Goal: Information Seeking & Learning: Learn about a topic

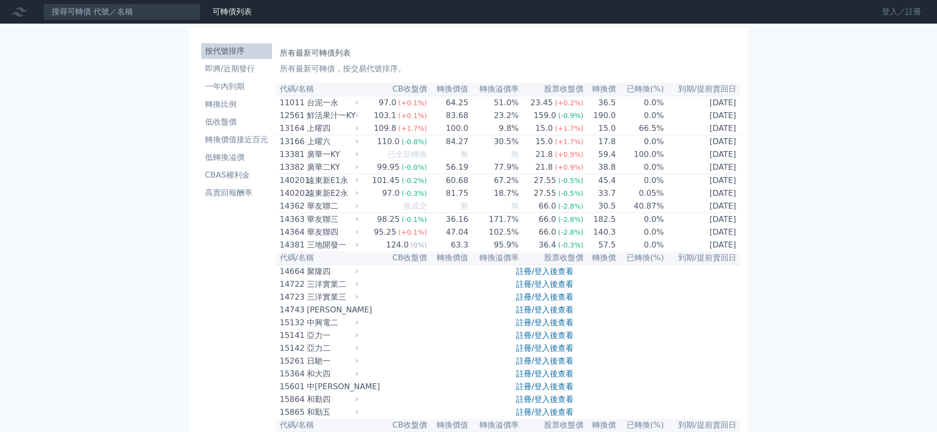
click at [892, 14] on link "登入／註冊" at bounding box center [901, 12] width 55 height 16
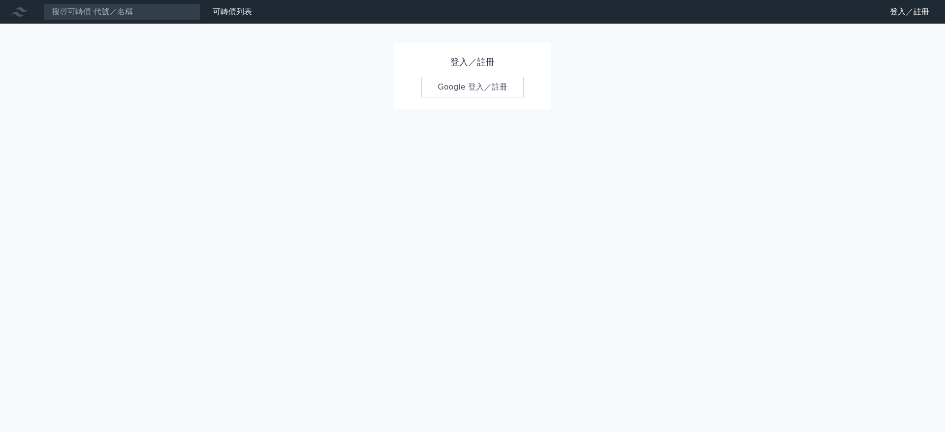
click at [466, 89] on link "Google 登入／註冊" at bounding box center [472, 87] width 102 height 21
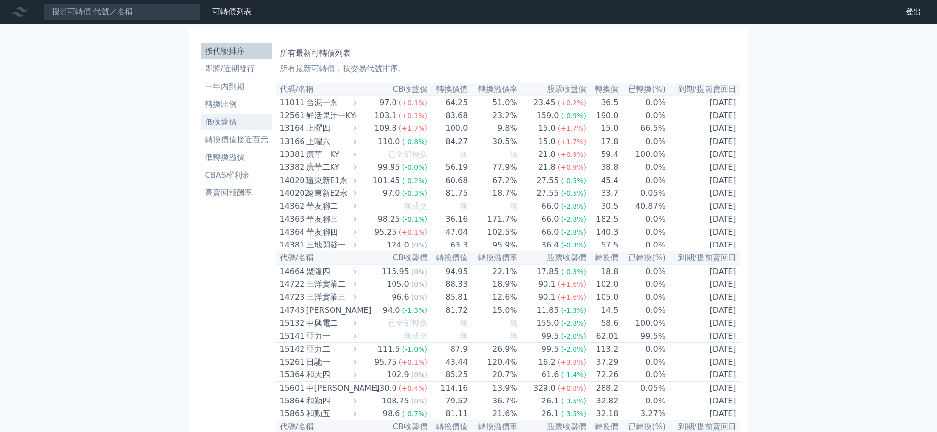
click at [216, 123] on li "低收盤價" at bounding box center [236, 122] width 71 height 12
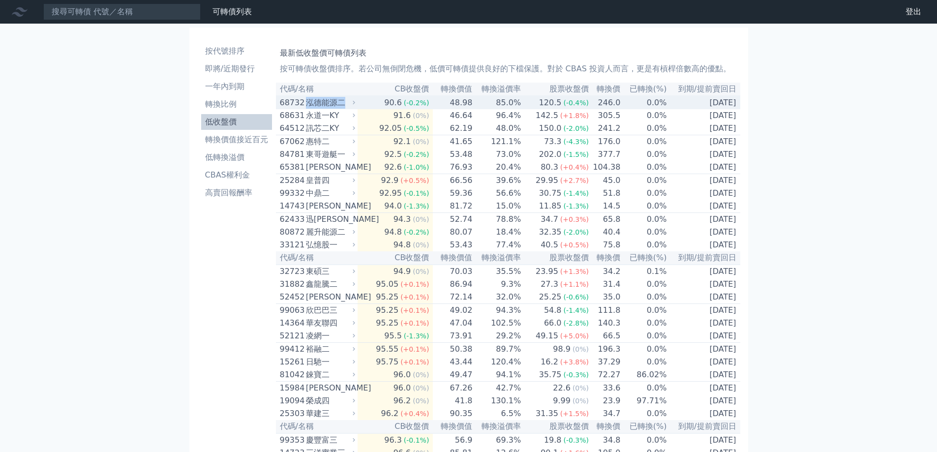
drag, startPoint x: 312, startPoint y: 100, endPoint x: 345, endPoint y: 100, distance: 32.5
click at [345, 100] on div "泓德能源二" at bounding box center [329, 103] width 47 height 12
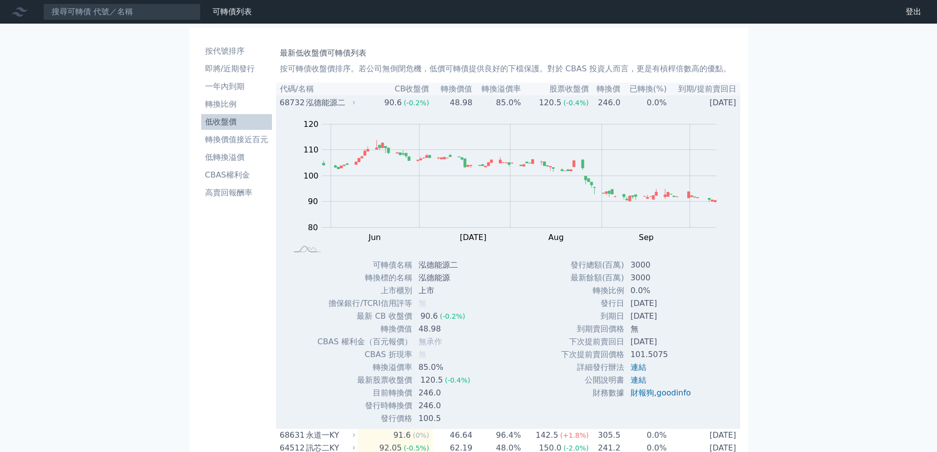
click at [294, 106] on div "68732" at bounding box center [292, 103] width 24 height 12
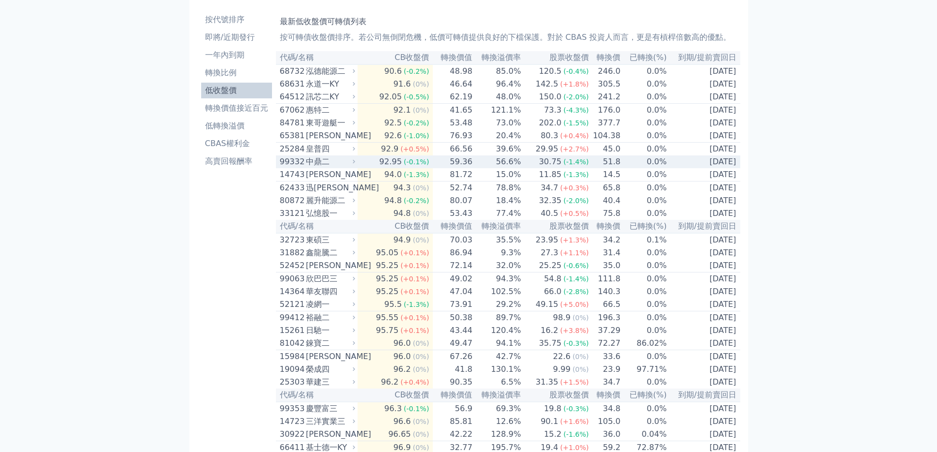
scroll to position [49, 0]
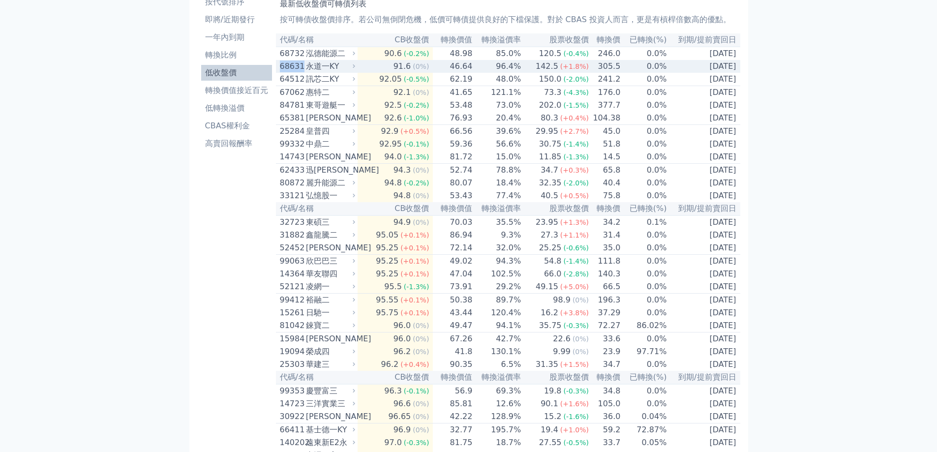
drag, startPoint x: 280, startPoint y: 64, endPoint x: 302, endPoint y: 66, distance: 22.2
click at [302, 66] on div "68631" at bounding box center [292, 67] width 24 height 12
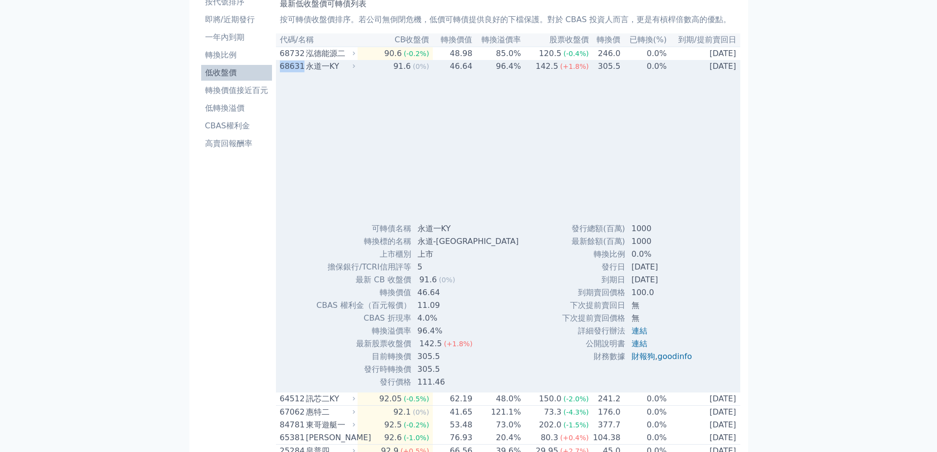
copy div "68631"
drag, startPoint x: 309, startPoint y: 65, endPoint x: 338, endPoint y: 68, distance: 29.1
click at [338, 68] on div "永道一KY" at bounding box center [329, 67] width 47 height 12
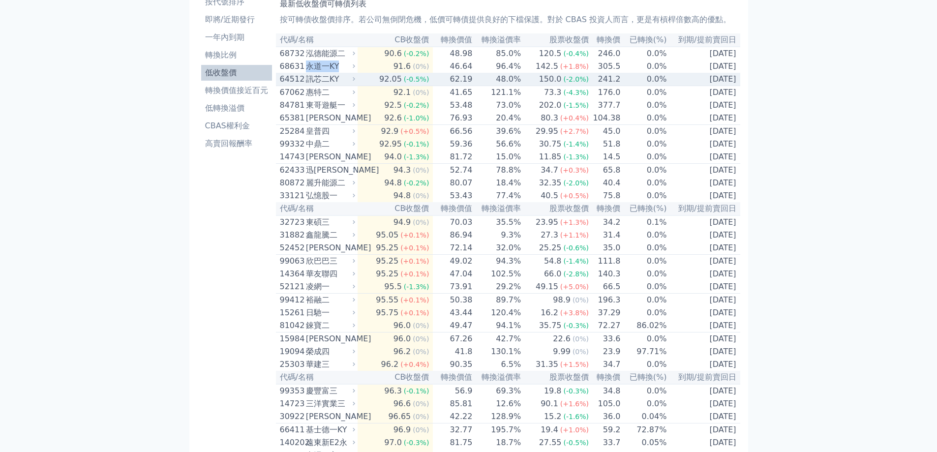
copy div "永道一KY"
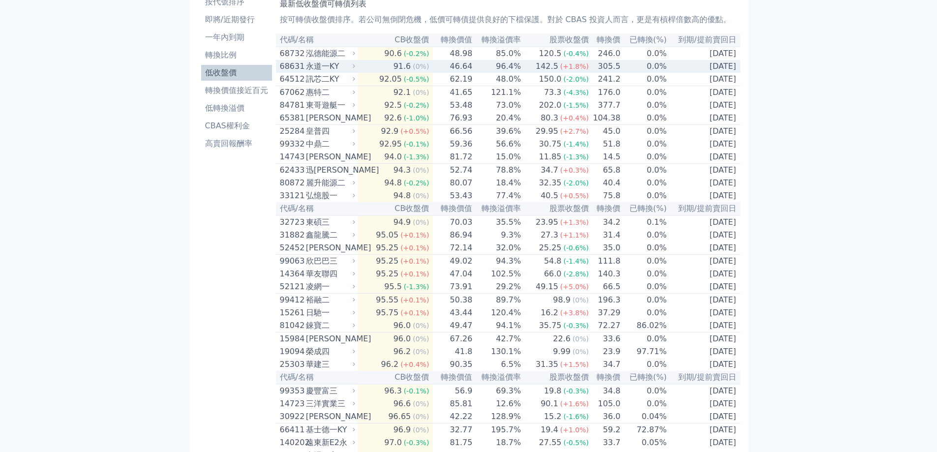
click at [398, 69] on div "91.6" at bounding box center [403, 67] width 22 height 12
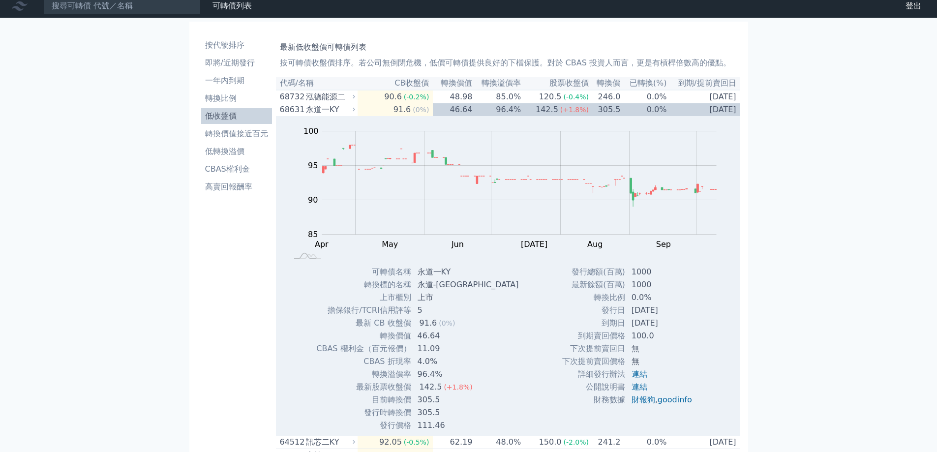
scroll to position [0, 0]
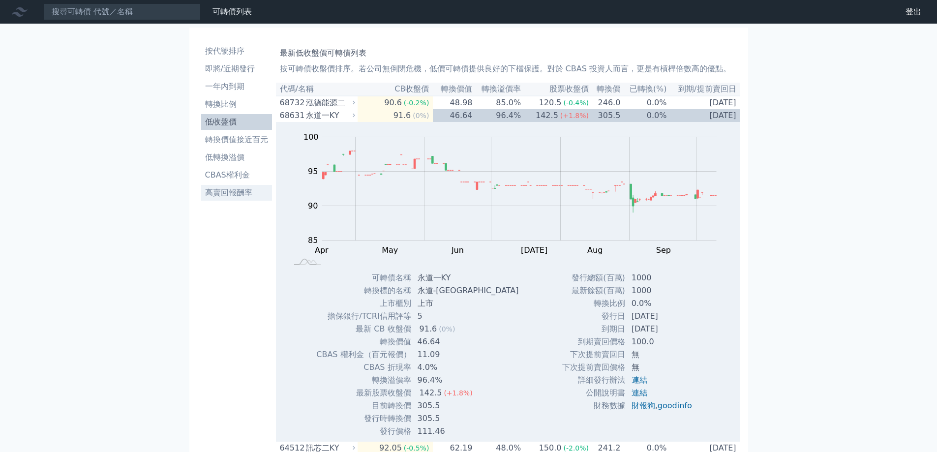
click at [245, 196] on li "高賣回報酬率" at bounding box center [236, 193] width 71 height 12
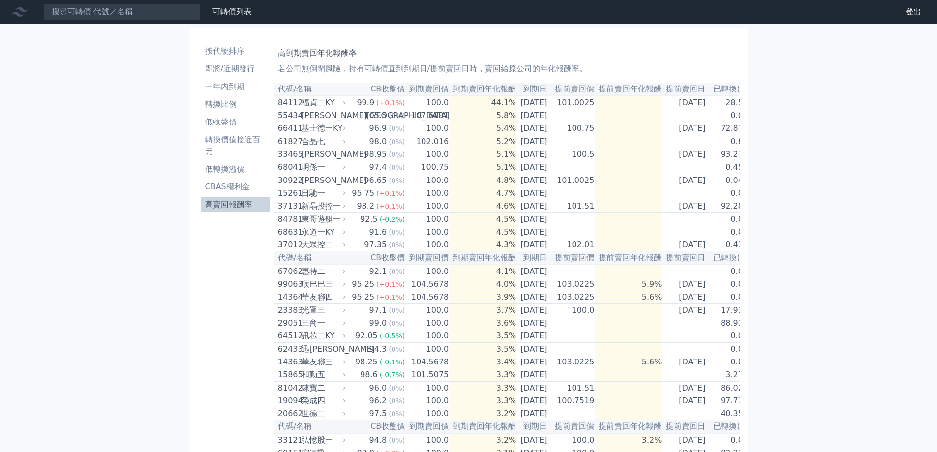
click at [417, 92] on th "到期賣回價" at bounding box center [427, 89] width 44 height 13
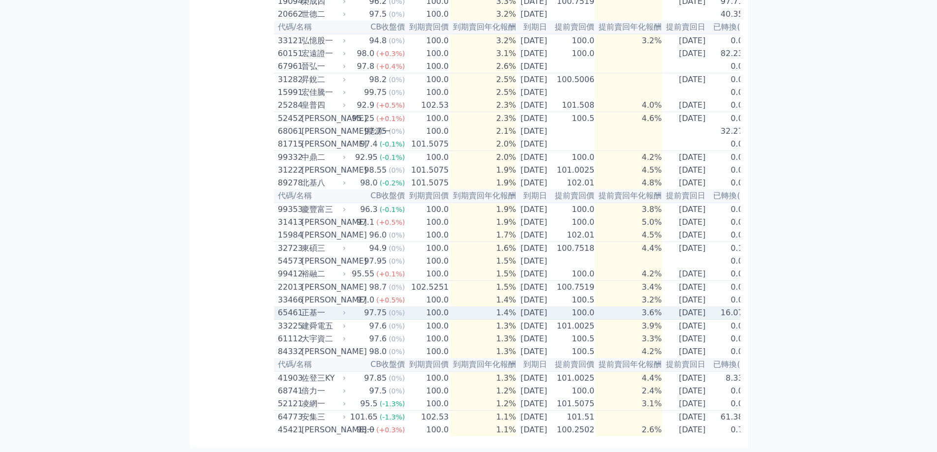
scroll to position [464, 0]
